Goal: Task Accomplishment & Management: Manage account settings

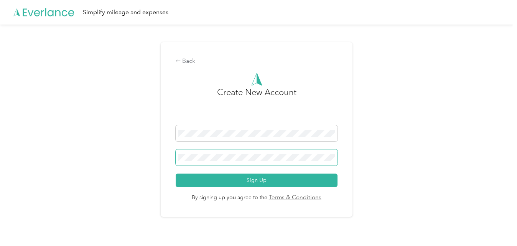
click at [206, 162] on span at bounding box center [257, 158] width 162 height 16
click at [176, 174] on button "Sign Up" at bounding box center [257, 180] width 162 height 13
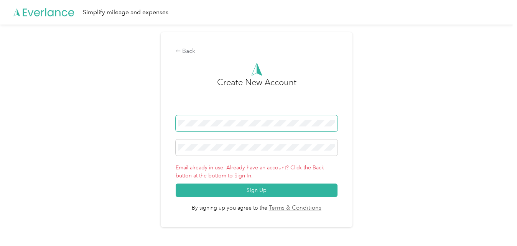
click at [273, 127] on span at bounding box center [257, 123] width 162 height 16
click at [254, 125] on span at bounding box center [257, 123] width 162 height 16
drag, startPoint x: 272, startPoint y: 127, endPoint x: 159, endPoint y: 131, distance: 113.2
click at [159, 131] on div "Back Create New Account Email already in use. Already have an account? Click th…" at bounding box center [256, 133] width 513 height 217
click at [176, 129] on div "Back Create New Account Email already in use. Already have an account? Click th…" at bounding box center [257, 129] width 192 height 195
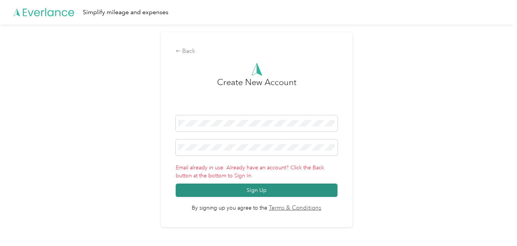
click at [234, 190] on button "Sign Up" at bounding box center [257, 190] width 162 height 13
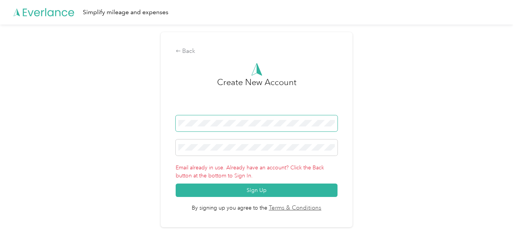
click at [245, 127] on span at bounding box center [257, 123] width 162 height 16
click at [239, 137] on form "Email already in use. Already have an account? Click the Back button at the bot…" at bounding box center [257, 156] width 162 height 82
click at [239, 138] on form "Email already in use. Already have an account? Click the Back button at the bot…" at bounding box center [257, 156] width 162 height 82
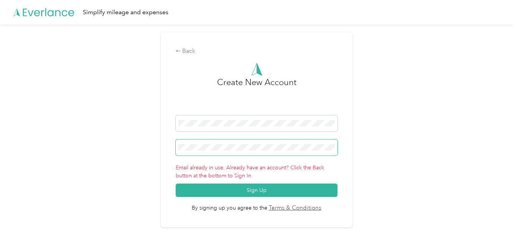
click at [239, 142] on span at bounding box center [257, 148] width 162 height 16
click at [239, 144] on span at bounding box center [257, 148] width 162 height 16
drag, startPoint x: 239, startPoint y: 143, endPoint x: 164, endPoint y: 154, distance: 75.5
click at [164, 154] on div "Back Create New Account Email already in use. Already have an account? Click th…" at bounding box center [257, 129] width 192 height 195
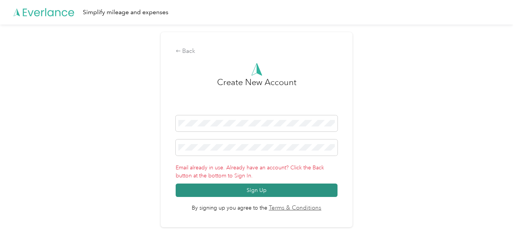
click at [245, 187] on button "Sign Up" at bounding box center [257, 190] width 162 height 13
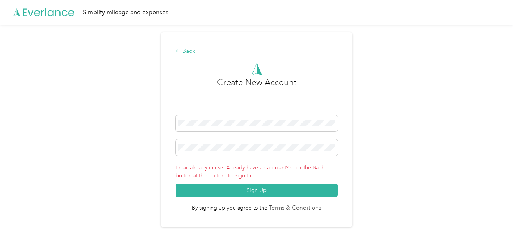
click at [183, 51] on div "Back" at bounding box center [257, 51] width 162 height 9
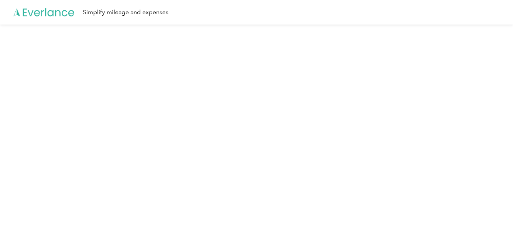
click at [51, 13] on icon at bounding box center [43, 12] width 61 height 44
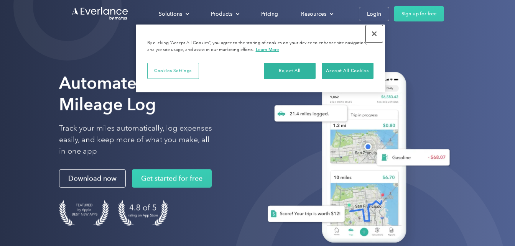
click at [376, 35] on button "Close" at bounding box center [374, 33] width 17 height 17
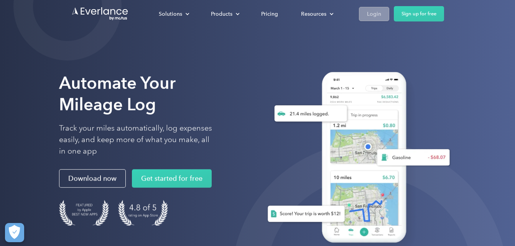
click at [378, 14] on div "Login" at bounding box center [374, 14] width 14 height 10
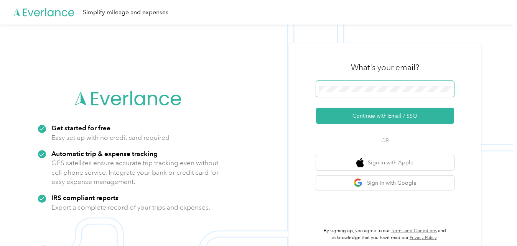
click at [410, 83] on span at bounding box center [385, 89] width 138 height 16
click at [489, 81] on img at bounding box center [256, 148] width 513 height 246
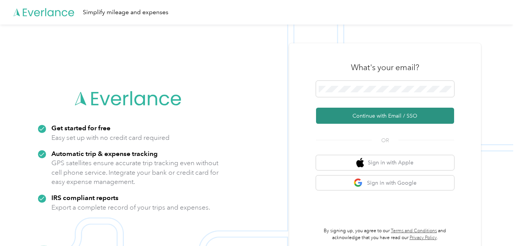
click at [372, 112] on button "Continue with Email / SSO" at bounding box center [385, 116] width 138 height 16
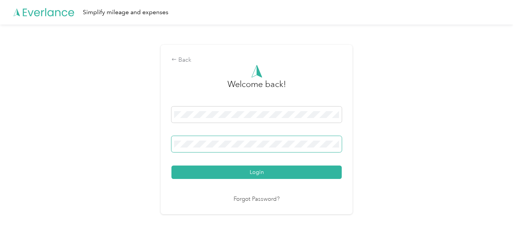
click at [280, 148] on span at bounding box center [256, 144] width 170 height 16
click at [171, 166] on button "Login" at bounding box center [256, 172] width 170 height 13
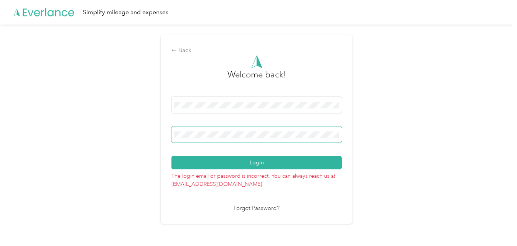
click at [171, 156] on button "Login" at bounding box center [256, 162] width 170 height 13
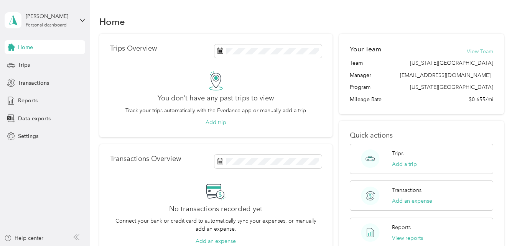
click at [478, 49] on button "View Team" at bounding box center [480, 52] width 26 height 8
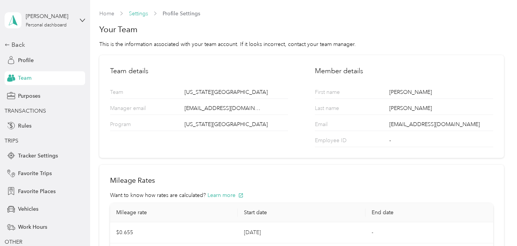
click at [143, 13] on link "Settings" at bounding box center [138, 13] width 19 height 7
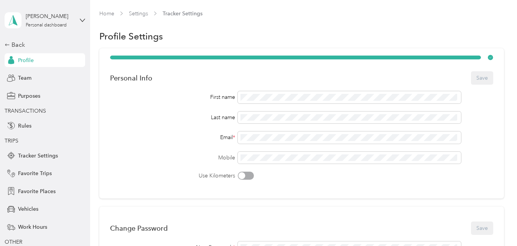
click at [181, 15] on span "Tracker Settings" at bounding box center [183, 14] width 40 height 8
click at [105, 16] on link "Home" at bounding box center [106, 13] width 15 height 7
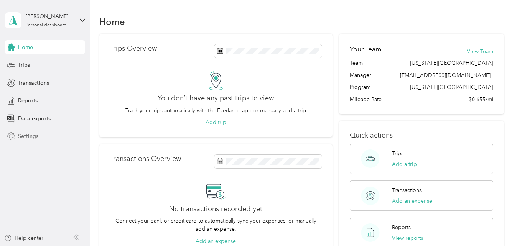
click at [28, 138] on span "Settings" at bounding box center [28, 136] width 20 height 8
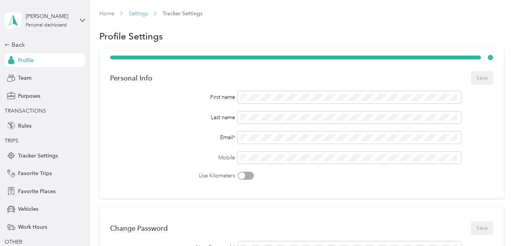
click at [142, 12] on link "Settings" at bounding box center [138, 13] width 19 height 7
click at [38, 19] on div "Javier Martinez" at bounding box center [50, 16] width 48 height 8
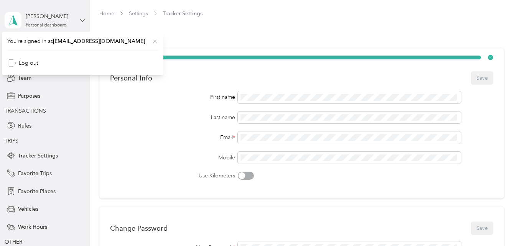
click at [80, 18] on icon at bounding box center [82, 20] width 5 height 5
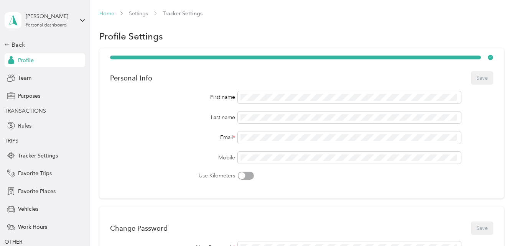
click at [111, 11] on link "Home" at bounding box center [106, 13] width 15 height 7
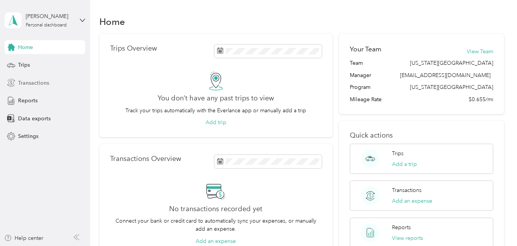
click at [35, 83] on span "Transactions" at bounding box center [33, 83] width 31 height 8
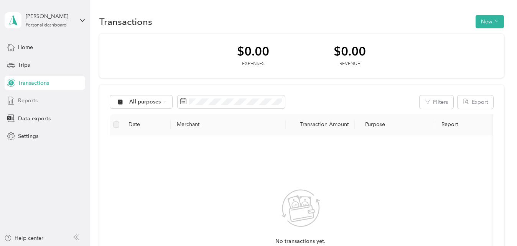
click at [8, 100] on div "Reports" at bounding box center [45, 101] width 81 height 14
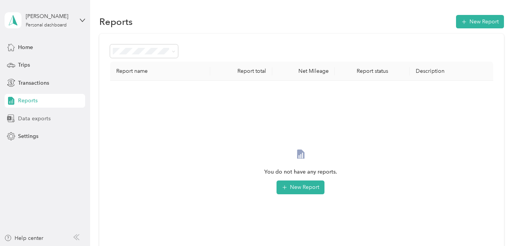
click at [18, 116] on span "Data exports" at bounding box center [34, 119] width 33 height 8
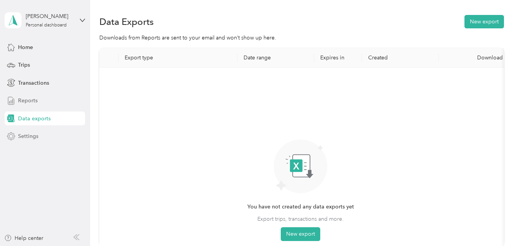
click at [27, 143] on div "Settings" at bounding box center [45, 137] width 81 height 14
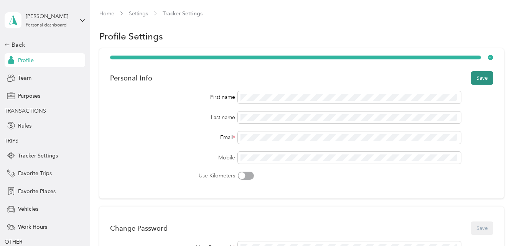
click at [488, 75] on button "Save" at bounding box center [482, 77] width 22 height 13
click at [181, 12] on span "Tracker Settings" at bounding box center [183, 14] width 40 height 8
click at [139, 12] on link "Settings" at bounding box center [138, 13] width 19 height 7
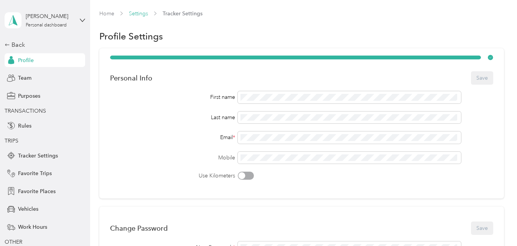
click at [139, 12] on link "Settings" at bounding box center [138, 13] width 19 height 7
click at [115, 10] on div "Home Settings Tracker Settings" at bounding box center [301, 14] width 404 height 8
click at [113, 11] on link "Home" at bounding box center [106, 13] width 15 height 7
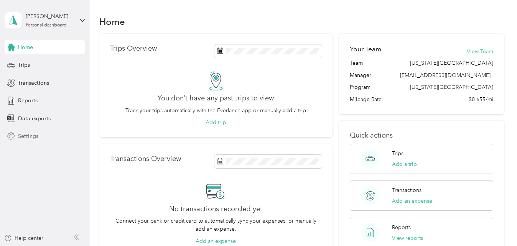
click at [25, 140] on span "Settings" at bounding box center [28, 136] width 20 height 8
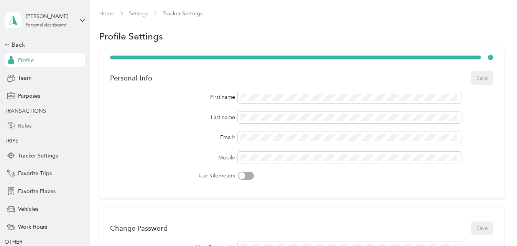
click at [11, 126] on icon at bounding box center [11, 126] width 8 height 8
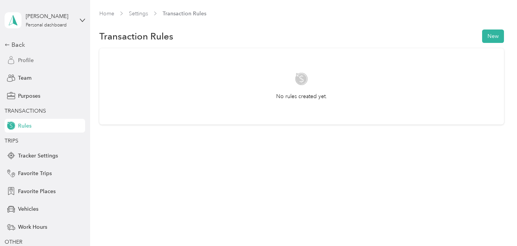
click at [25, 61] on span "Profile" at bounding box center [26, 60] width 16 height 8
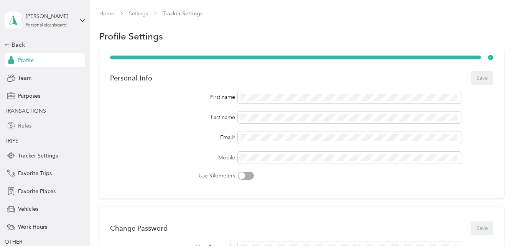
click at [25, 61] on span "Profile" at bounding box center [26, 60] width 16 height 8
click at [24, 70] on div "Back Profile Team Purposes TRANSACTIONS Rules TRIPS Tracker Settings Favorite T…" at bounding box center [45, 152] width 81 height 224
click at [20, 78] on span "Team" at bounding box center [24, 78] width 13 height 8
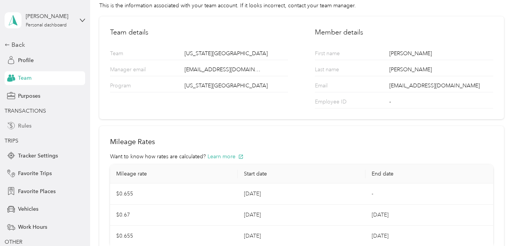
scroll to position [38, 0]
